Goal: Task Accomplishment & Management: Use online tool/utility

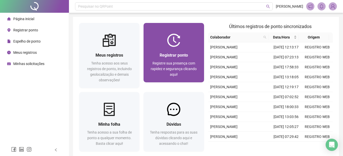
click at [184, 51] on div "Registrar ponto Registre sua presença com rapidez e segurança clicando aqui!" at bounding box center [174, 65] width 60 height 36
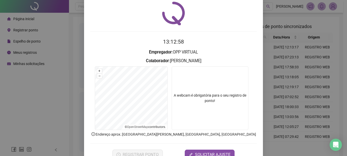
scroll to position [26, 0]
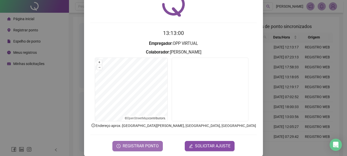
click at [136, 145] on span "REGISTRAR PONTO" at bounding box center [141, 146] width 36 height 6
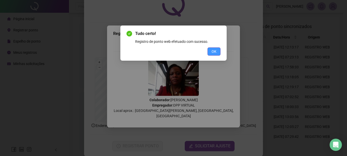
click at [216, 48] on button "OK" at bounding box center [214, 52] width 13 height 8
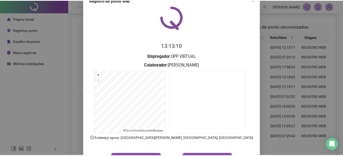
scroll to position [0, 0]
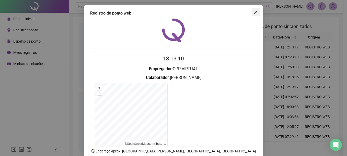
click at [254, 12] on icon "close" at bounding box center [255, 12] width 3 height 3
